Goal: Communication & Community: Answer question/provide support

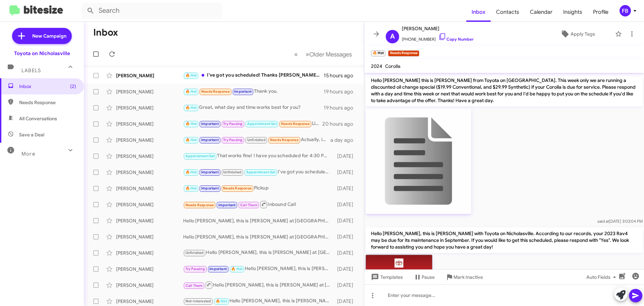
scroll to position [756, 0]
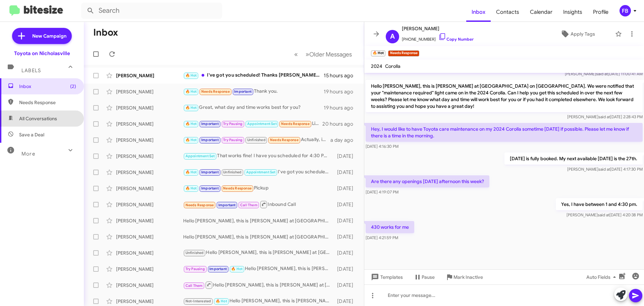
click at [53, 114] on span "All Conversations" at bounding box center [42, 118] width 84 height 16
type input "in:all-conversations"
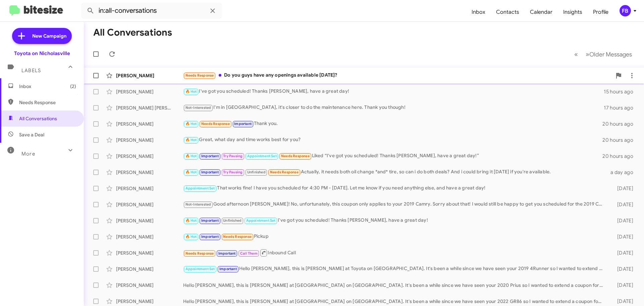
click at [339, 76] on div "Needs Response Do you guys have any openings available [DATE]?" at bounding box center [397, 75] width 429 height 8
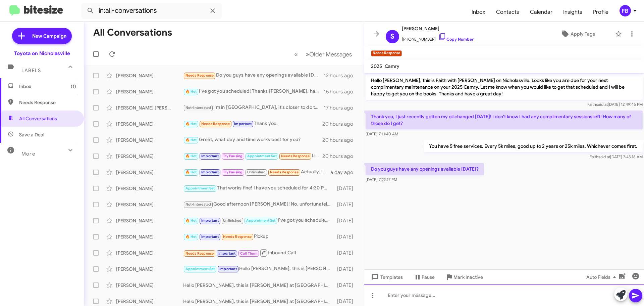
click at [432, 294] on div at bounding box center [505, 294] width 280 height 21
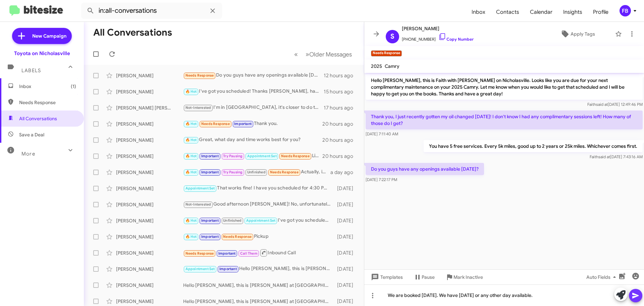
click at [640, 296] on button at bounding box center [635, 295] width 13 height 13
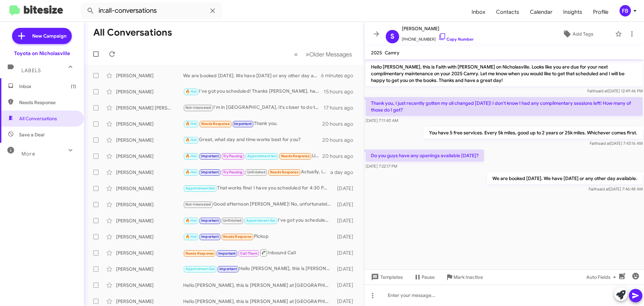
click at [62, 84] on span "Inbox (1)" at bounding box center [47, 86] width 57 height 7
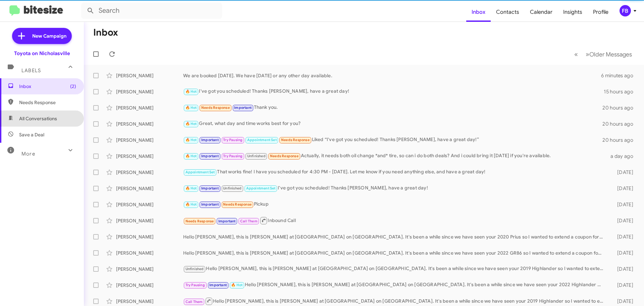
click at [60, 118] on span "All Conversations" at bounding box center [42, 118] width 84 height 16
type input "in:all-conversations"
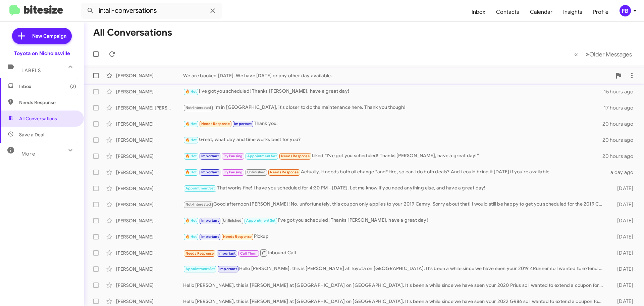
click at [219, 75] on div "We are booked [DATE]. We have [DATE] or any other day available." at bounding box center [397, 75] width 429 height 7
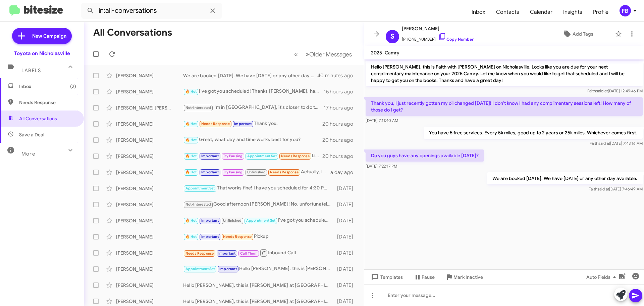
click at [70, 87] on span "(2)" at bounding box center [73, 86] width 6 height 7
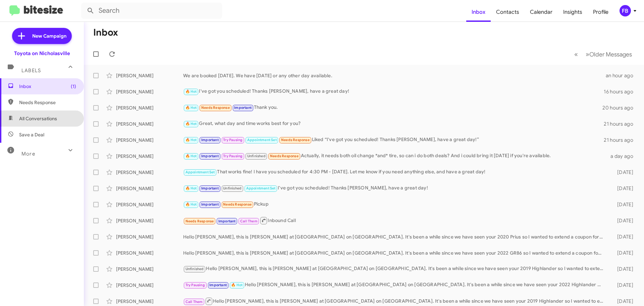
click at [50, 119] on span "All Conversations" at bounding box center [38, 118] width 38 height 7
type input "in:all-conversations"
